Goal: Register for event/course

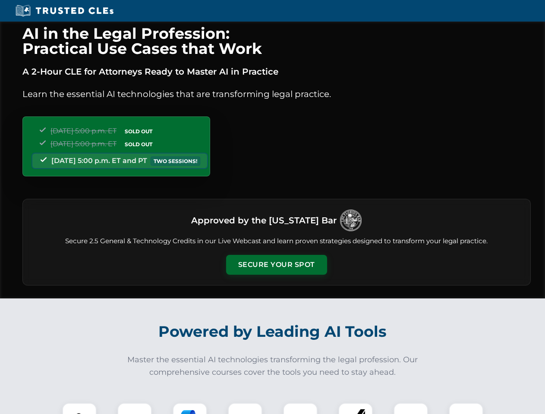
click at [276, 265] on button "Secure Your Spot" at bounding box center [276, 265] width 101 height 20
click at [79, 409] on img at bounding box center [79, 420] width 25 height 25
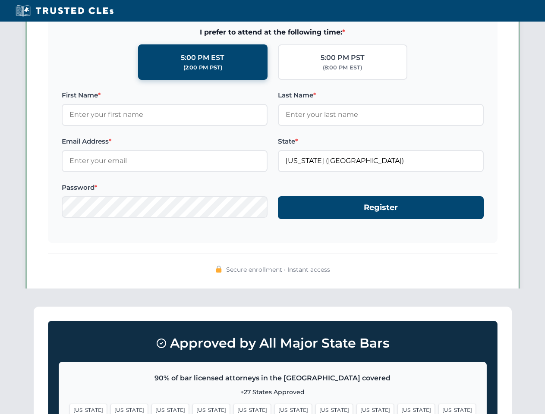
click at [316, 409] on span "[US_STATE]" at bounding box center [335, 410] width 38 height 13
click at [398, 409] on span "[US_STATE]" at bounding box center [417, 410] width 38 height 13
